Goal: Task Accomplishment & Management: Manage account settings

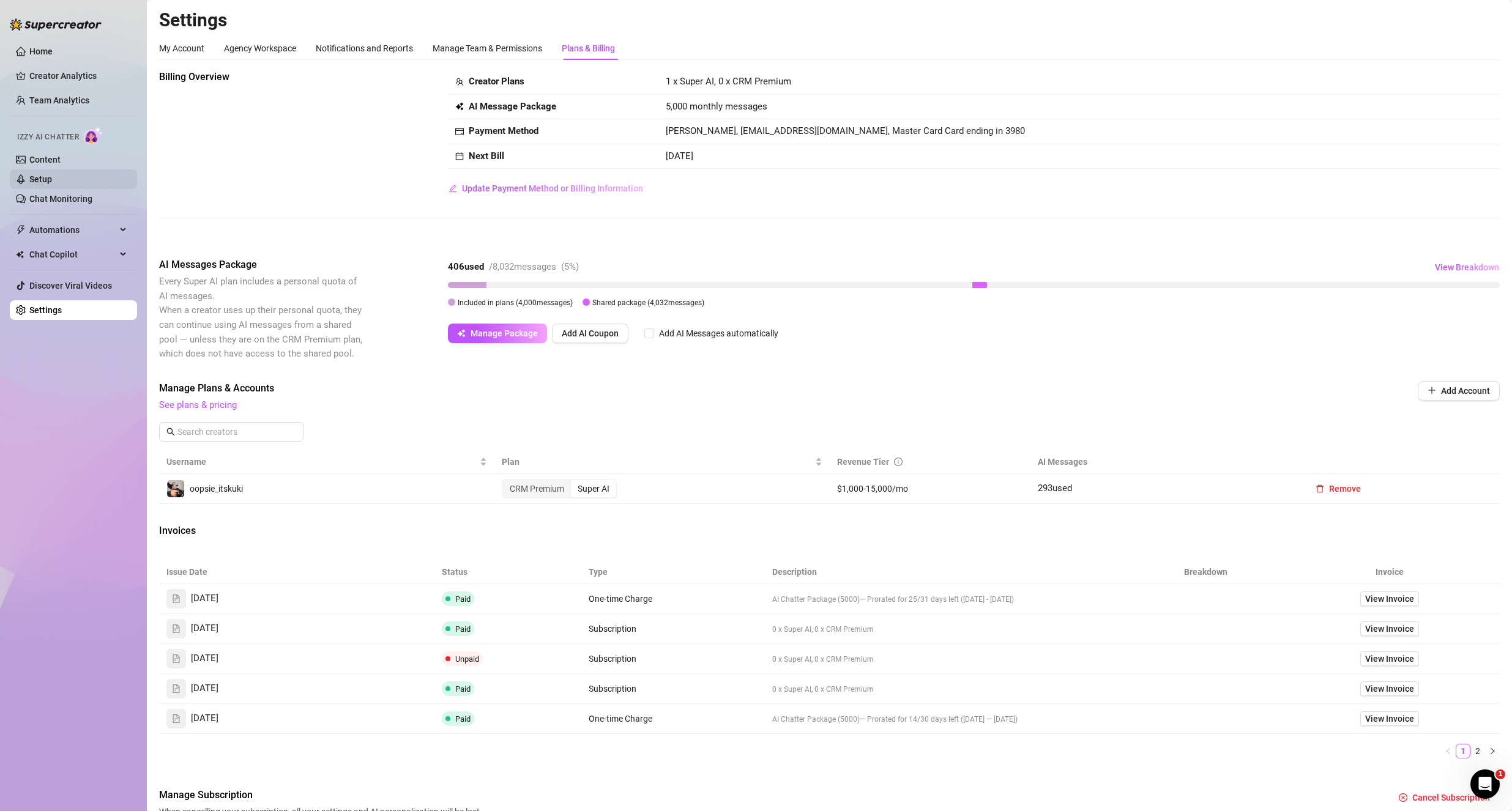
click at [52, 181] on link "Setup" at bounding box center [40, 179] width 23 height 10
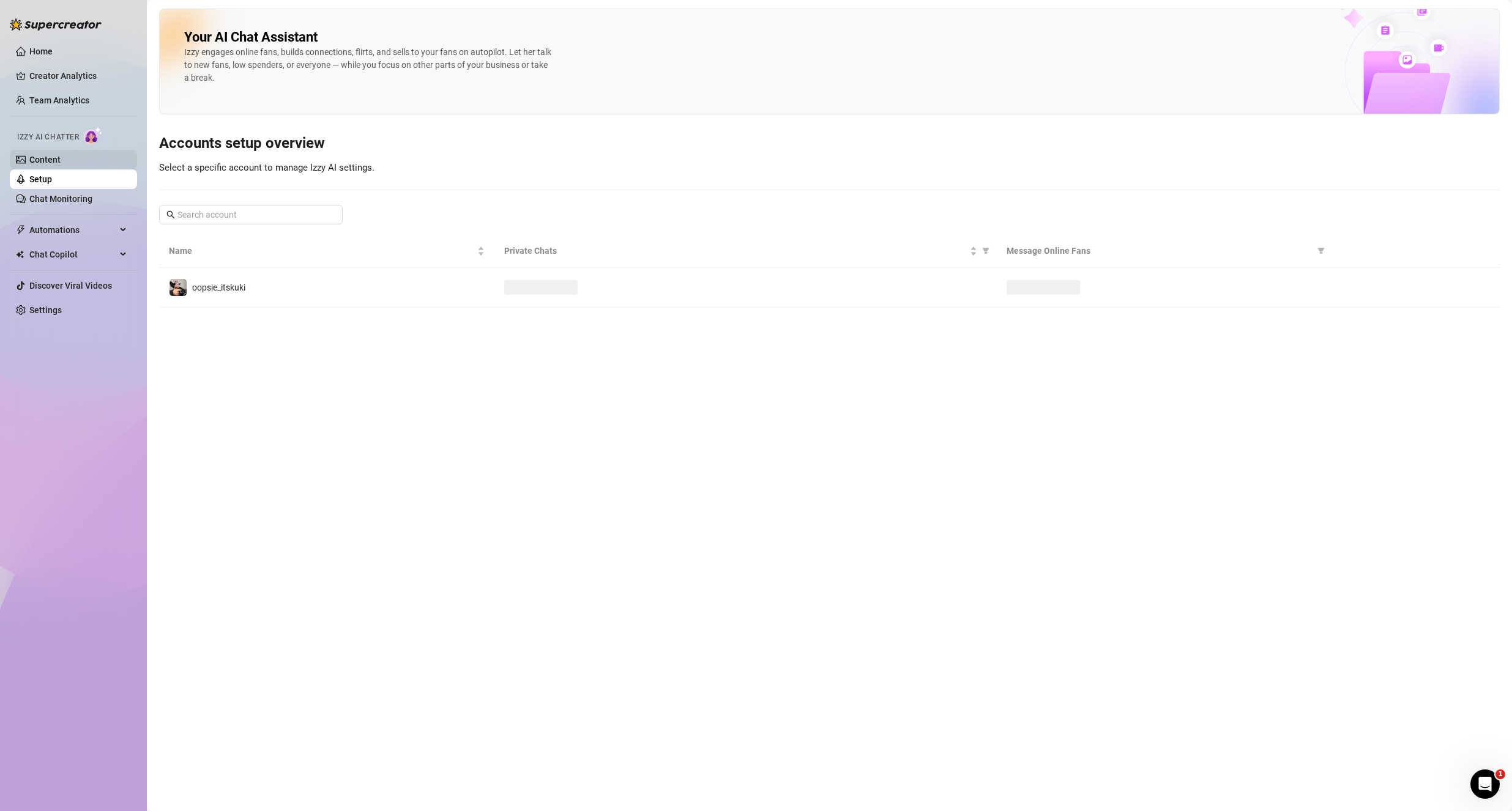
click at [60, 163] on link "Content" at bounding box center [45, 160] width 31 height 10
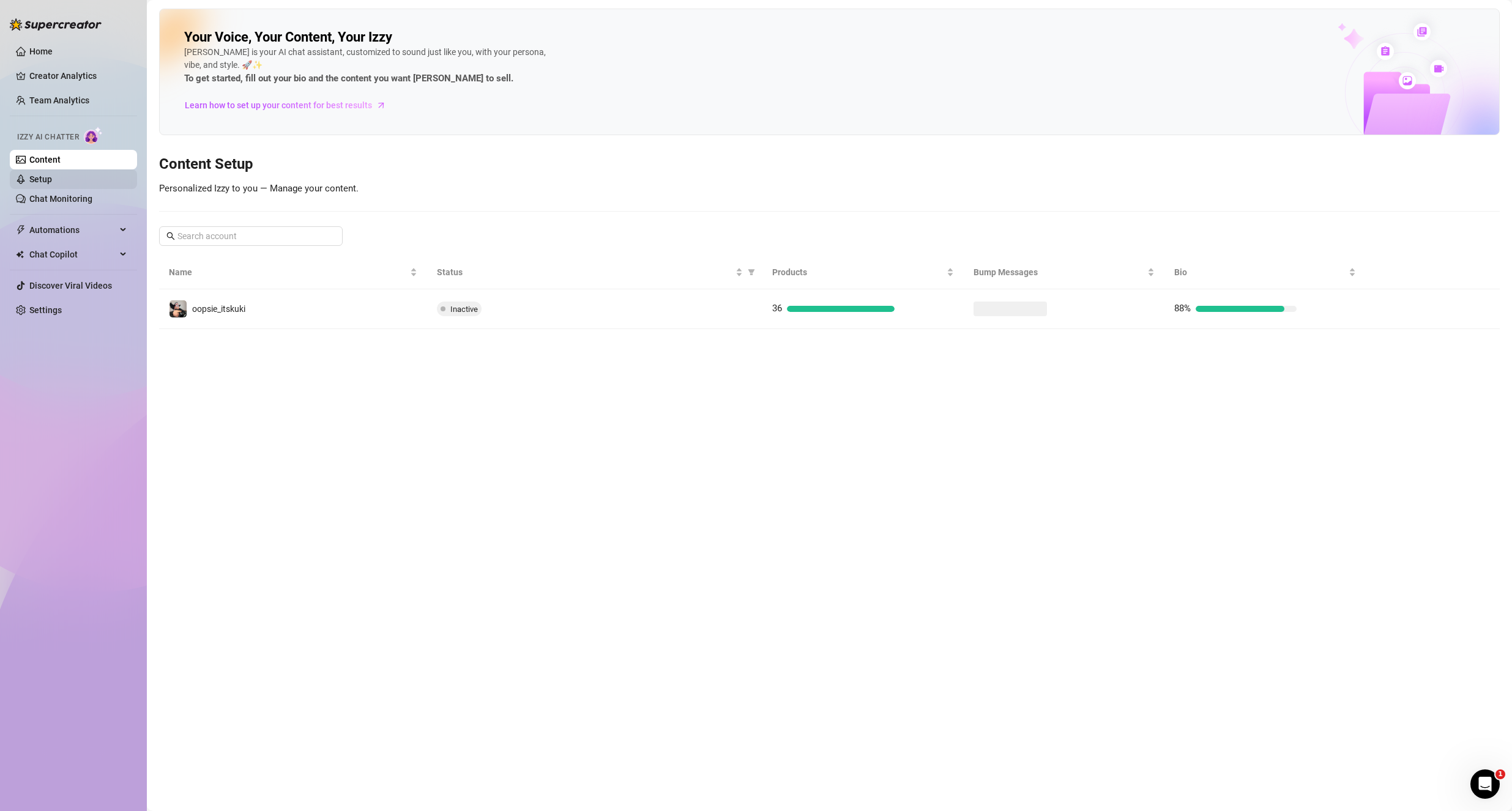
click at [39, 174] on link "Setup" at bounding box center [40, 179] width 23 height 10
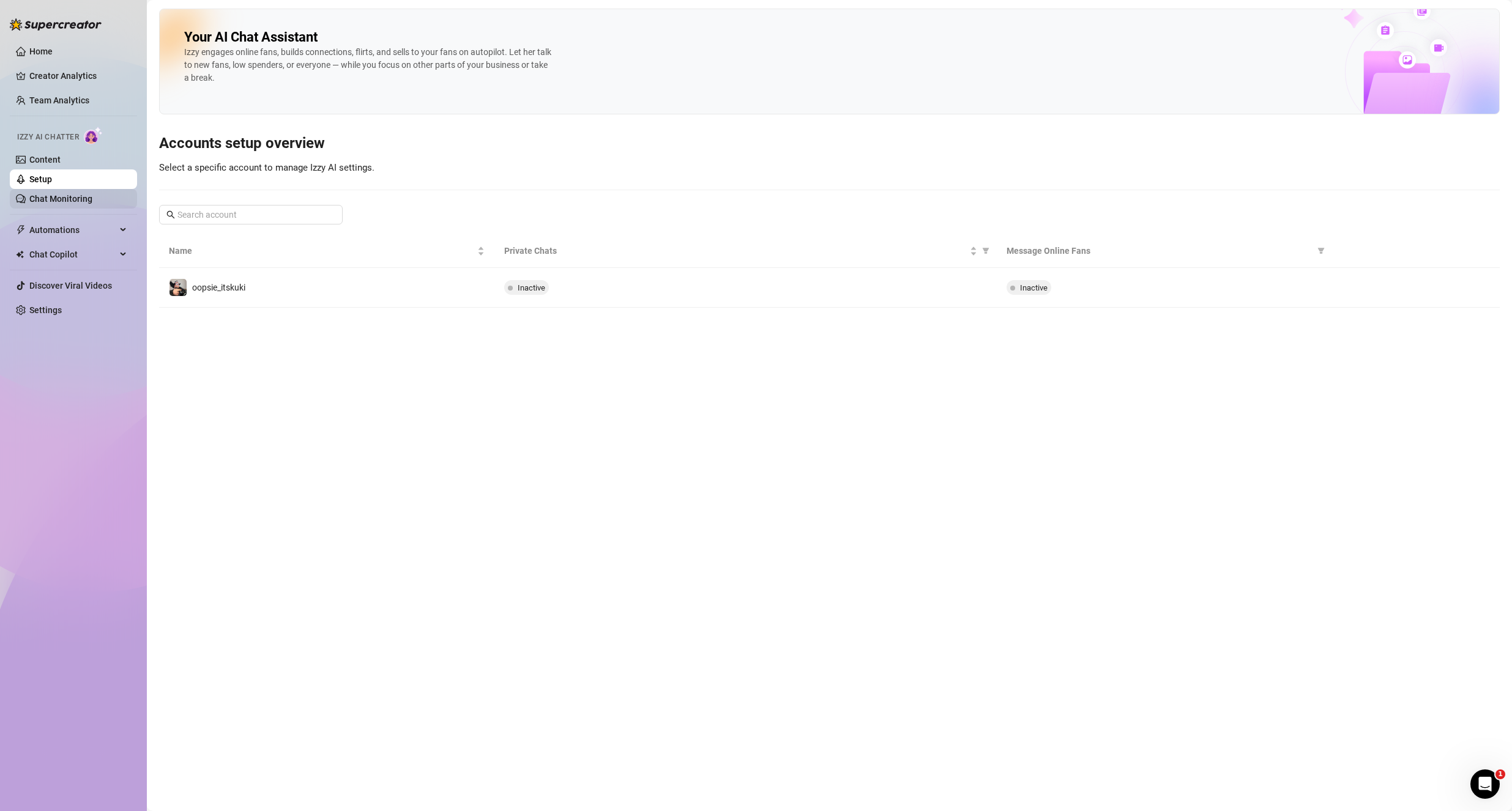
click at [63, 196] on link "Chat Monitoring" at bounding box center [60, 199] width 63 height 10
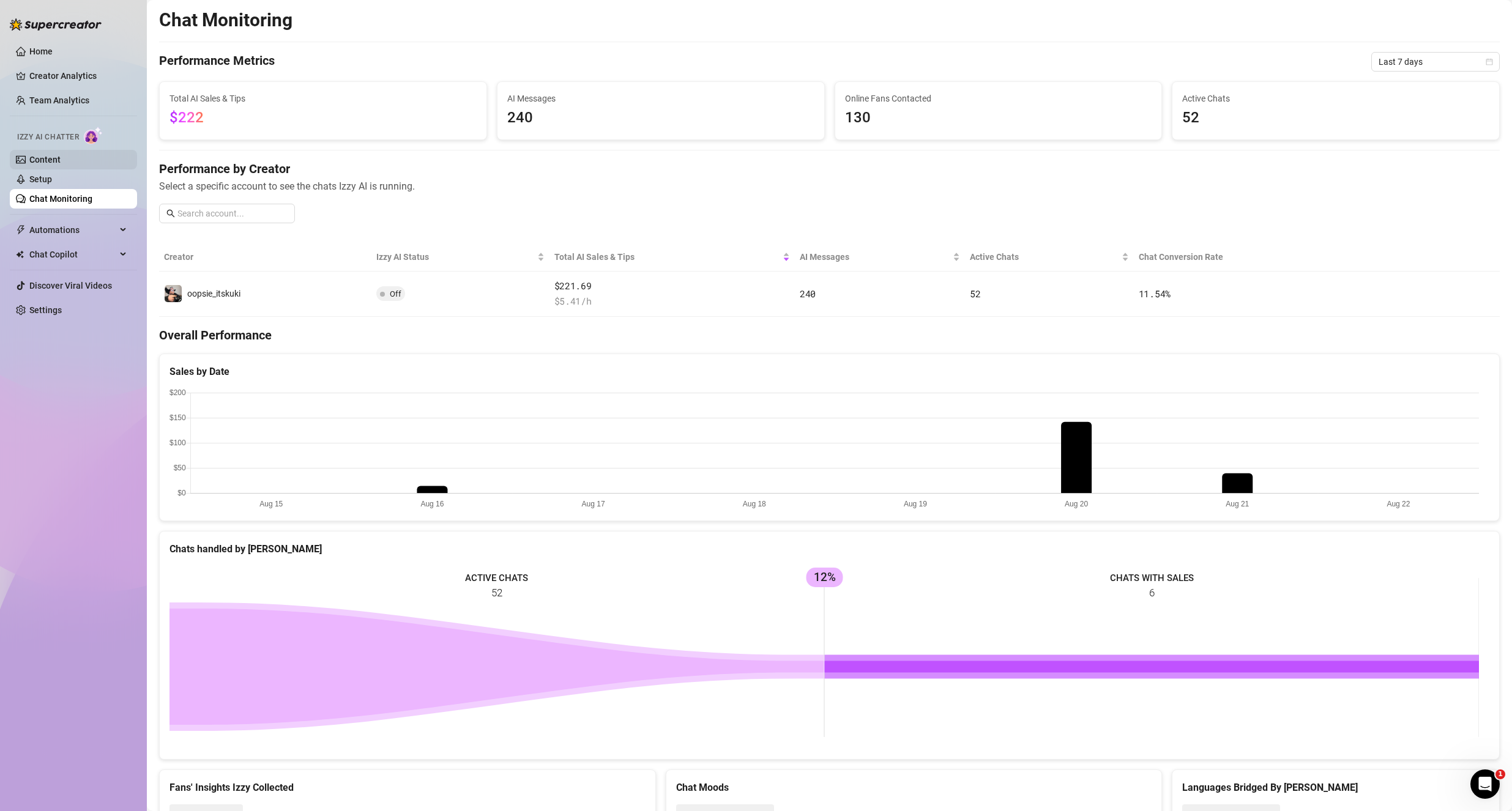
click at [60, 161] on link "Content" at bounding box center [45, 160] width 31 height 10
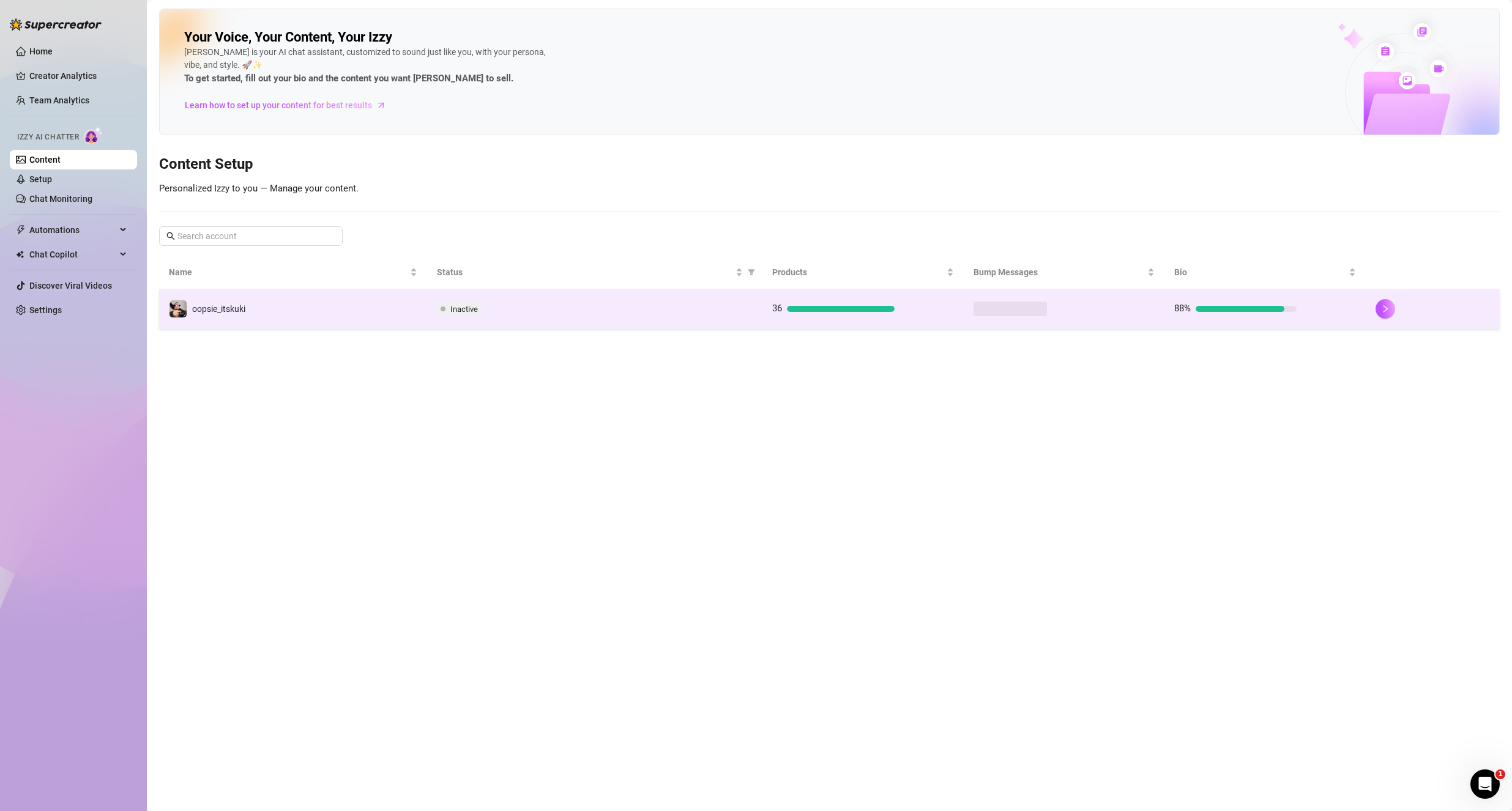
click at [804, 322] on td "36" at bounding box center [863, 309] width 201 height 40
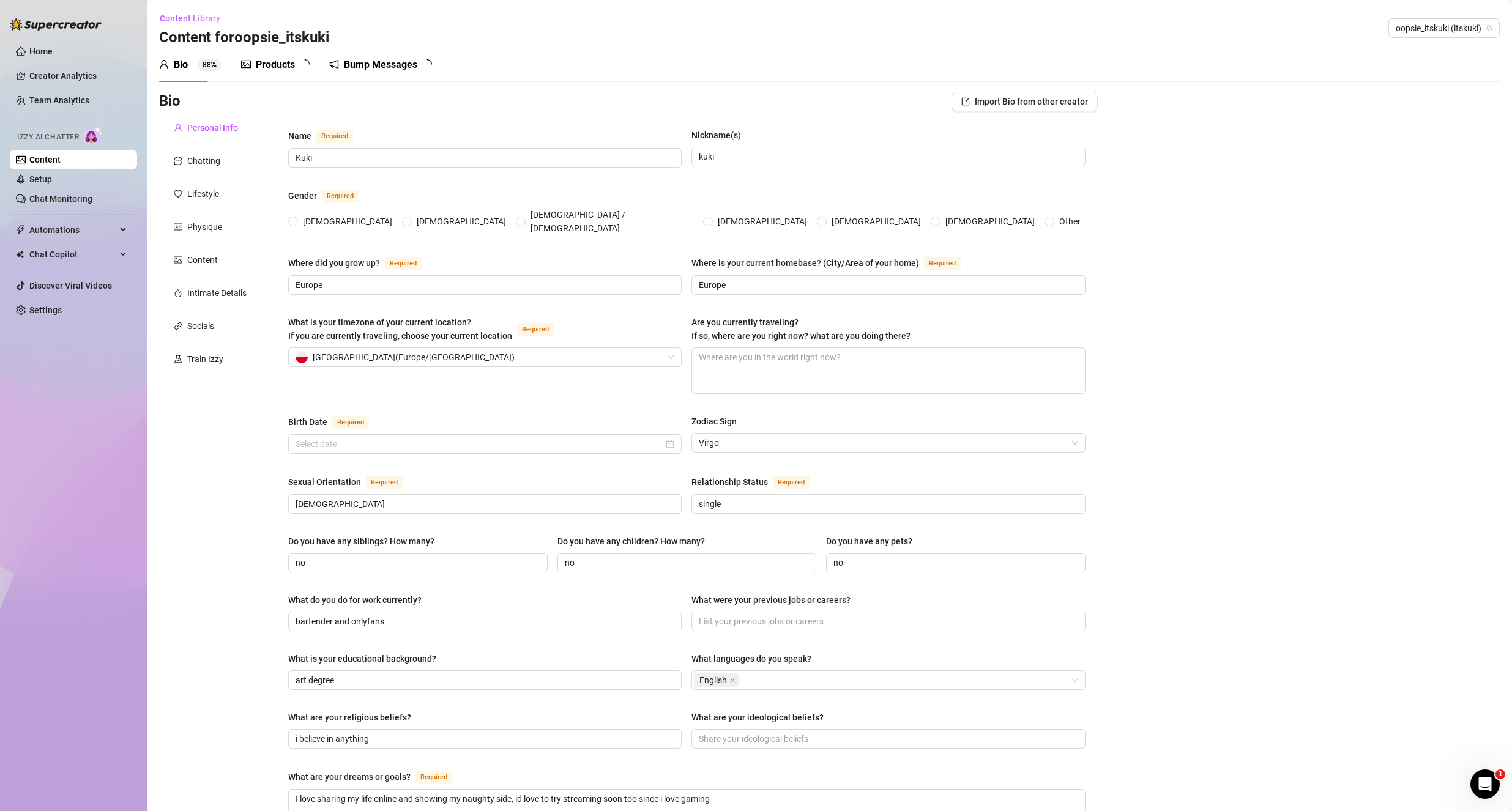
radio input "true"
type input "[DATE]"
click at [52, 181] on link "Setup" at bounding box center [40, 179] width 23 height 10
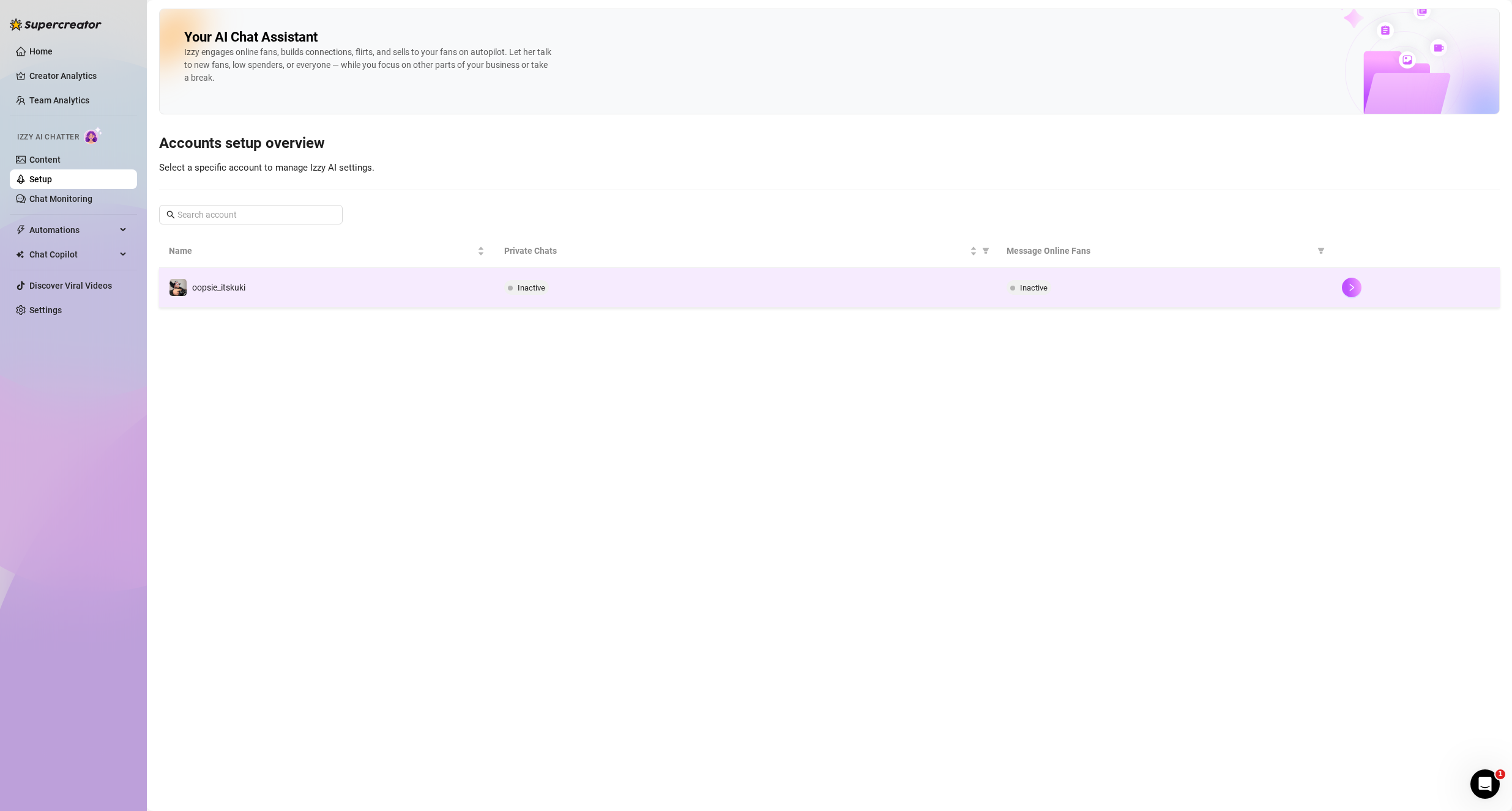
click at [811, 289] on div "Inactive" at bounding box center [746, 287] width 483 height 15
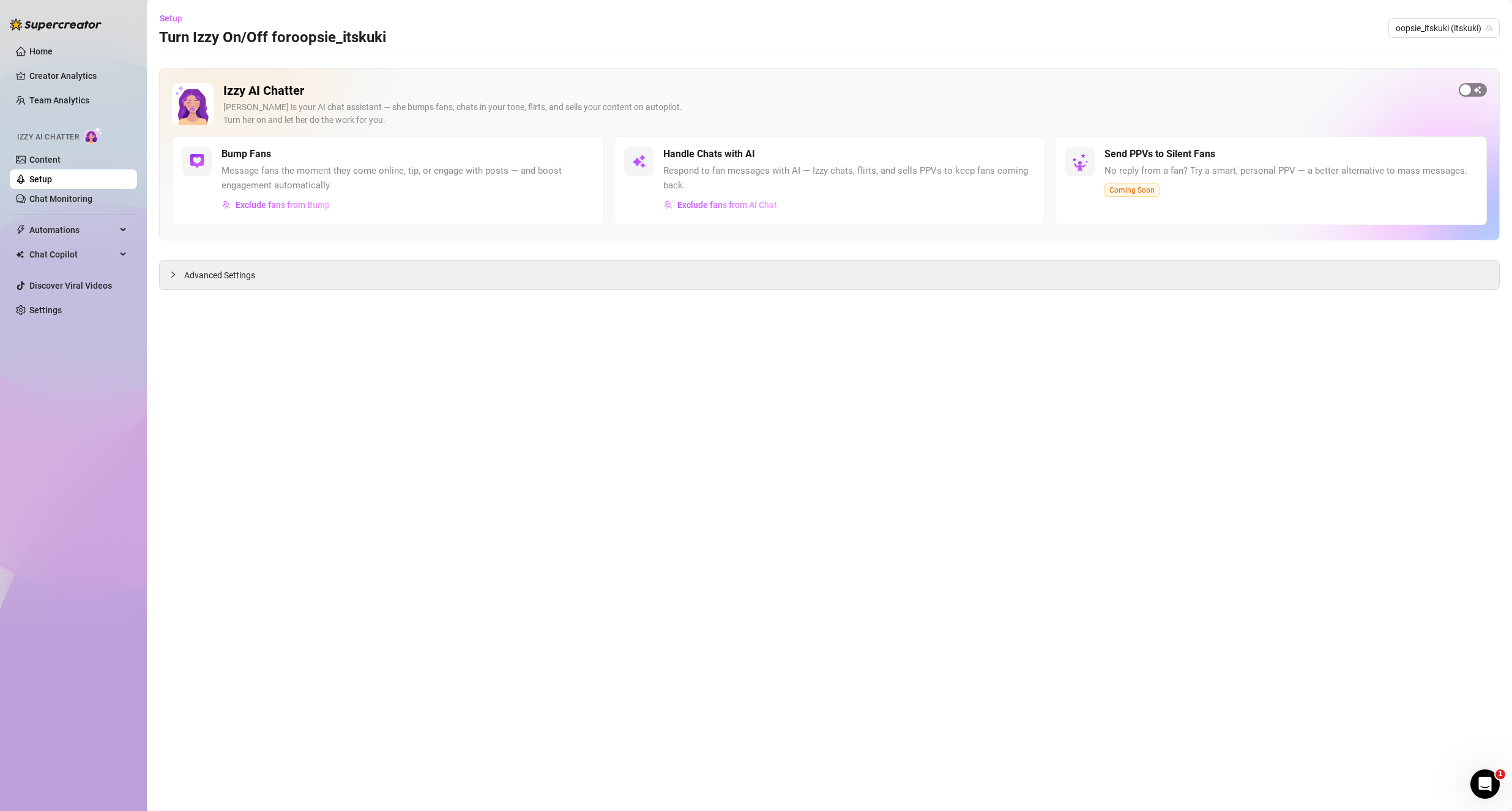
click at [1470, 89] on div "button" at bounding box center [1466, 90] width 11 height 11
click at [583, 154] on div "button" at bounding box center [587, 154] width 11 height 11
